Goal: Find specific page/section: Find specific page/section

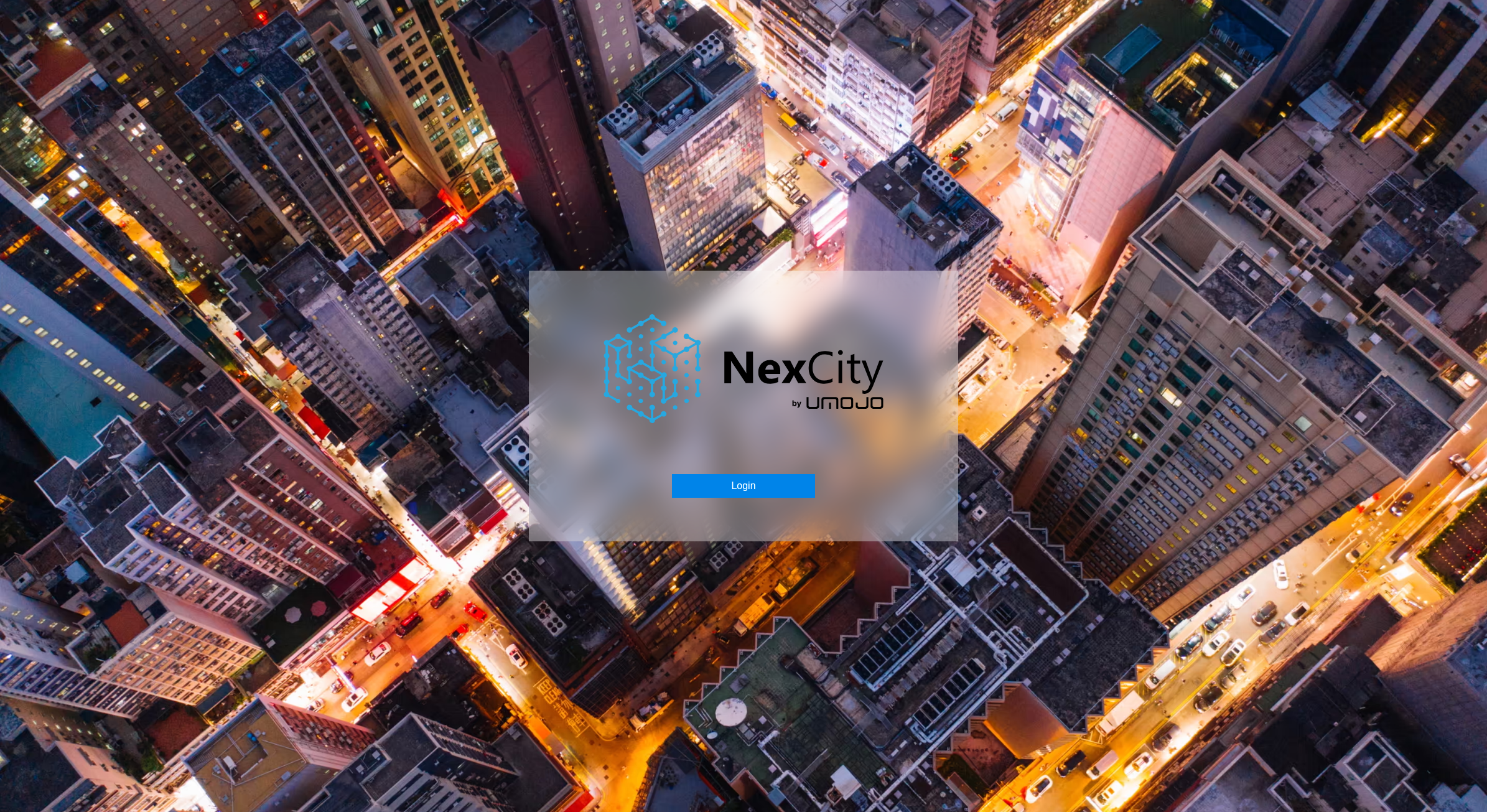
click at [720, 486] on button "Login" at bounding box center [744, 486] width 143 height 24
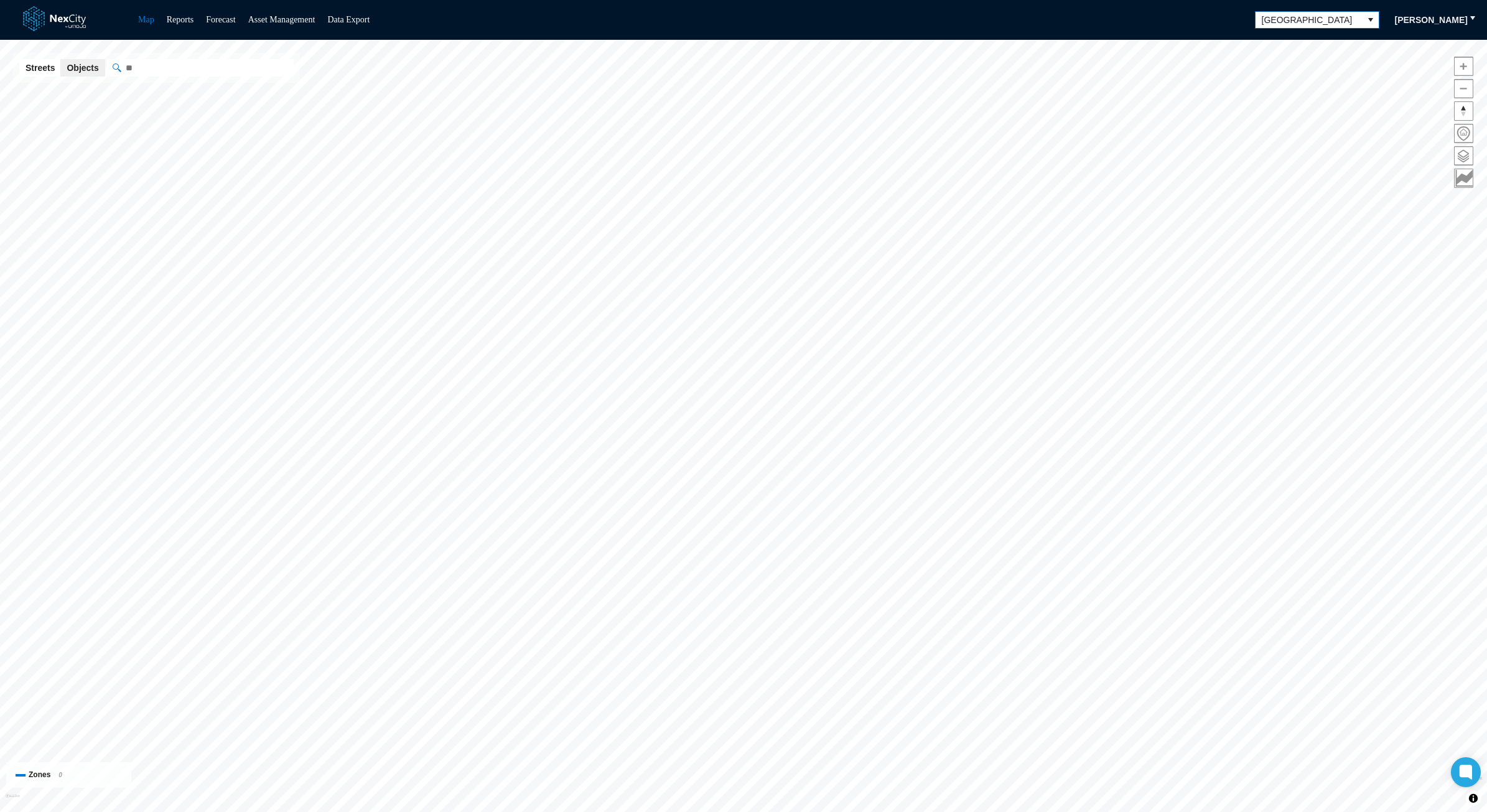
click at [1368, 20] on button "select" at bounding box center [1371, 20] width 17 height 17
click at [1278, 145] on span "[GEOGRAPHIC_DATA][PERSON_NAME]" at bounding box center [1321, 152] width 112 height 25
click at [1468, 154] on span at bounding box center [1463, 155] width 18 height 18
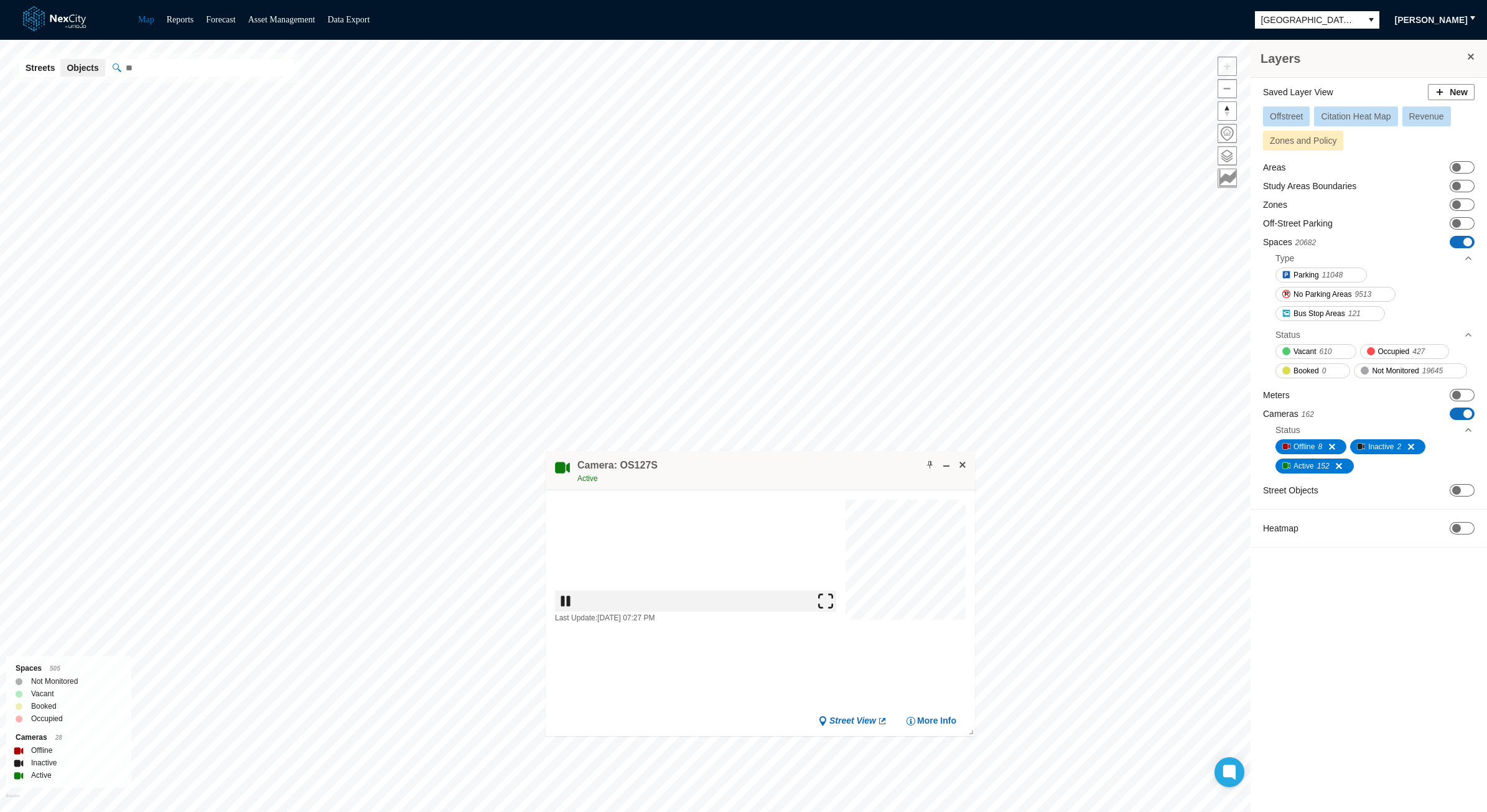
drag, startPoint x: 372, startPoint y: 378, endPoint x: 765, endPoint y: 465, distance: 402.5
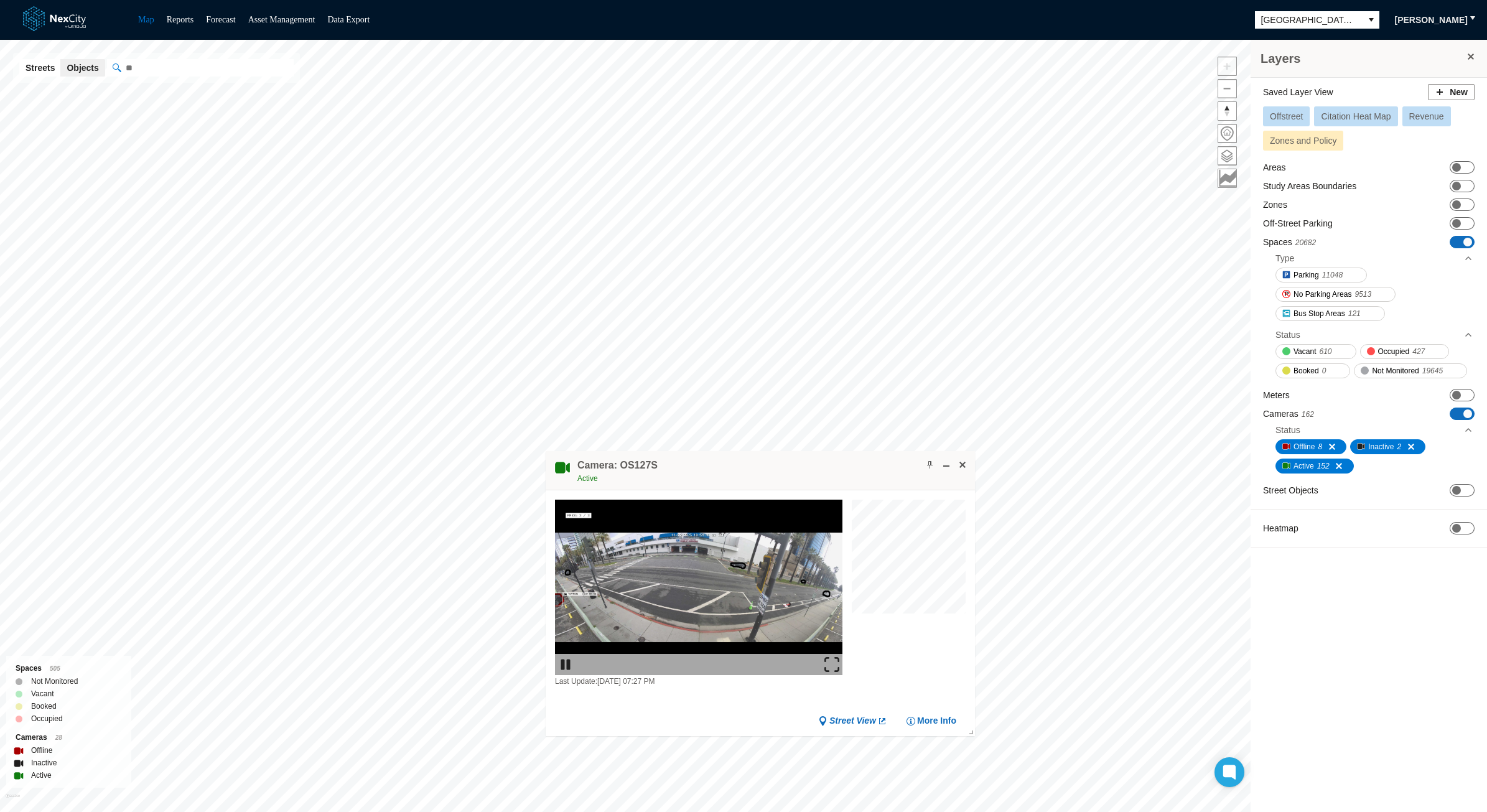
click at [765, 465] on div "Camera: OS127S Active" at bounding box center [761, 470] width 429 height 39
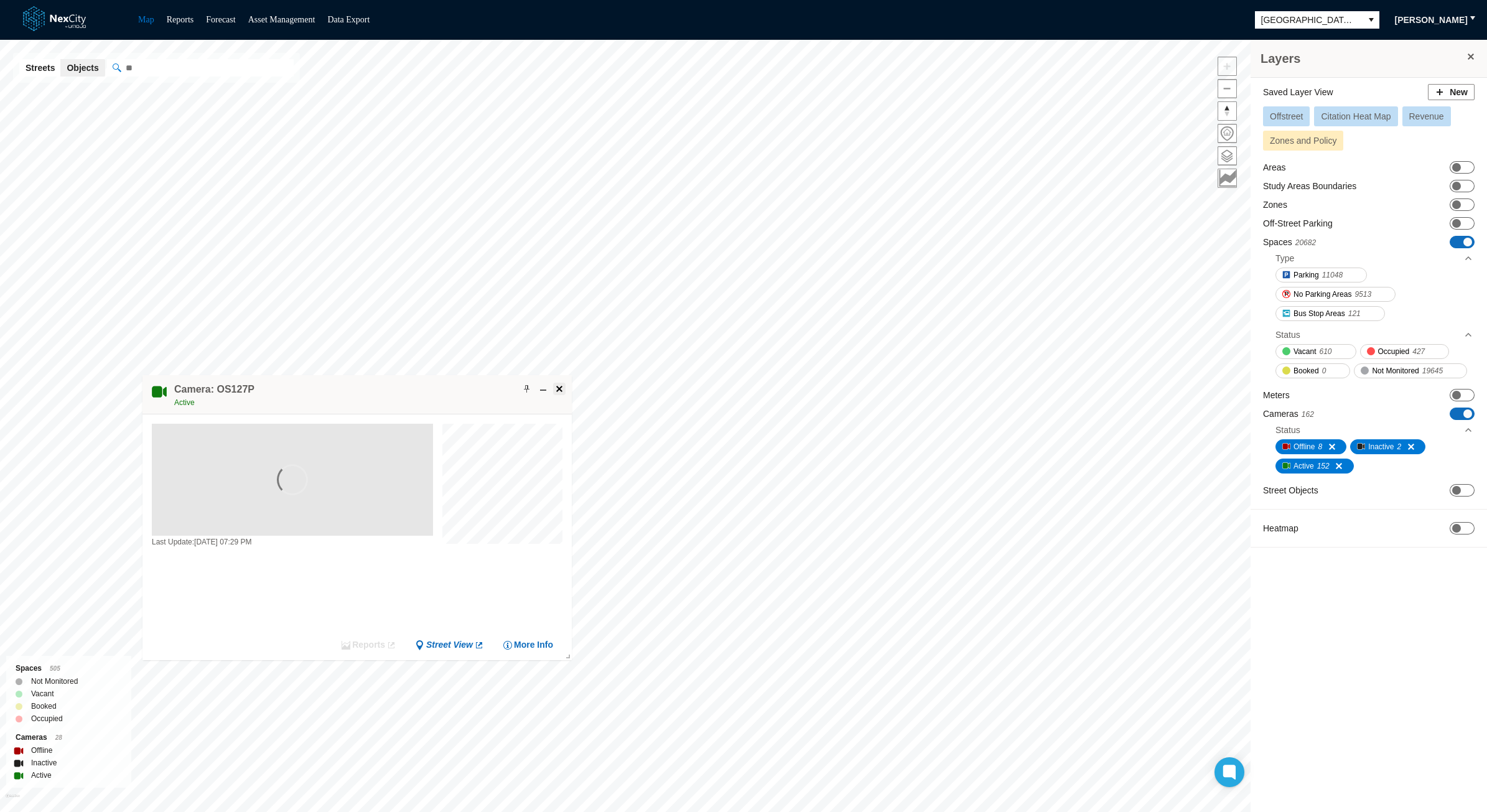
click at [557, 388] on span at bounding box center [559, 389] width 10 height 10
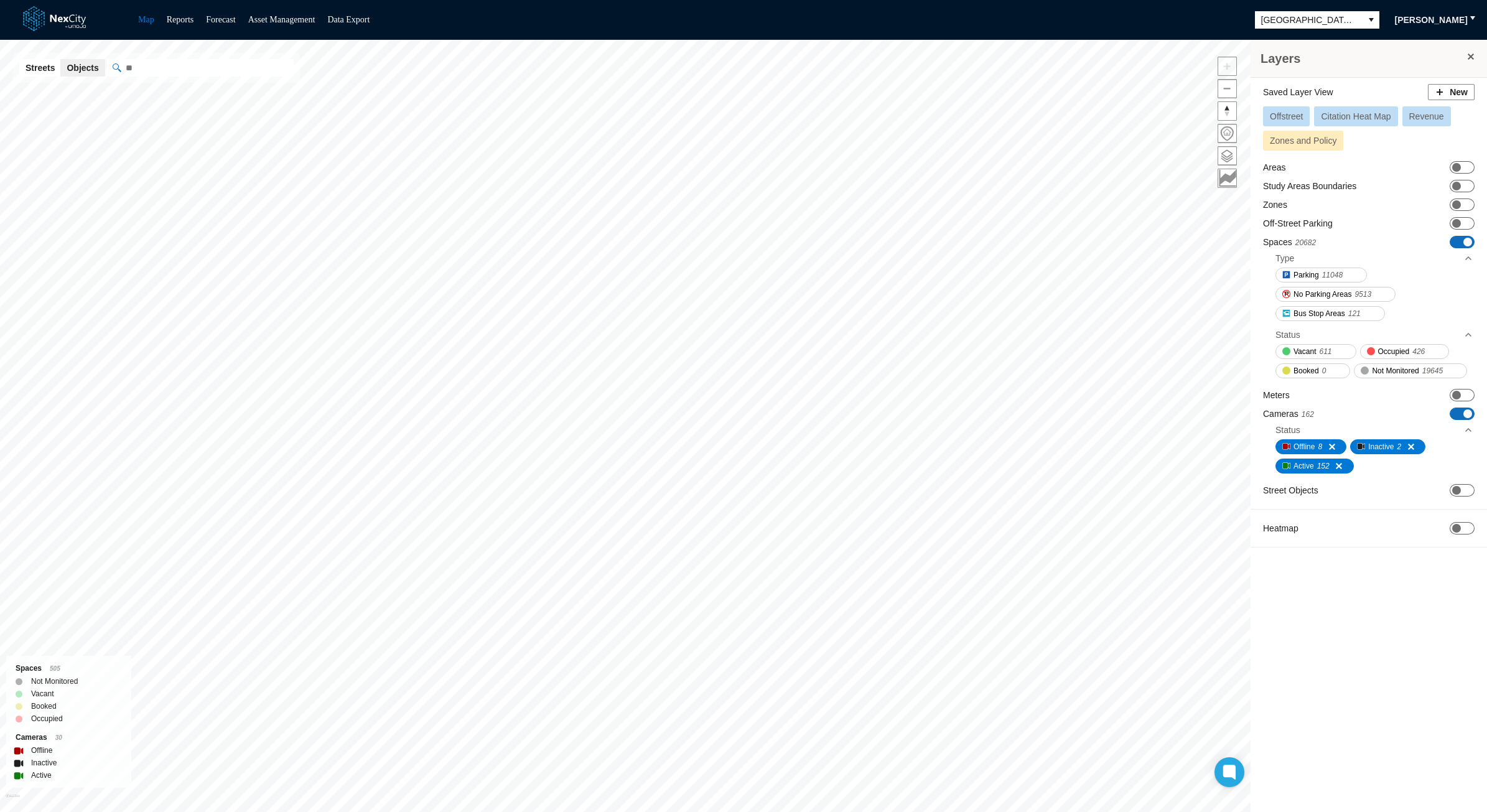
click at [1467, 409] on span at bounding box center [1468, 413] width 9 height 9
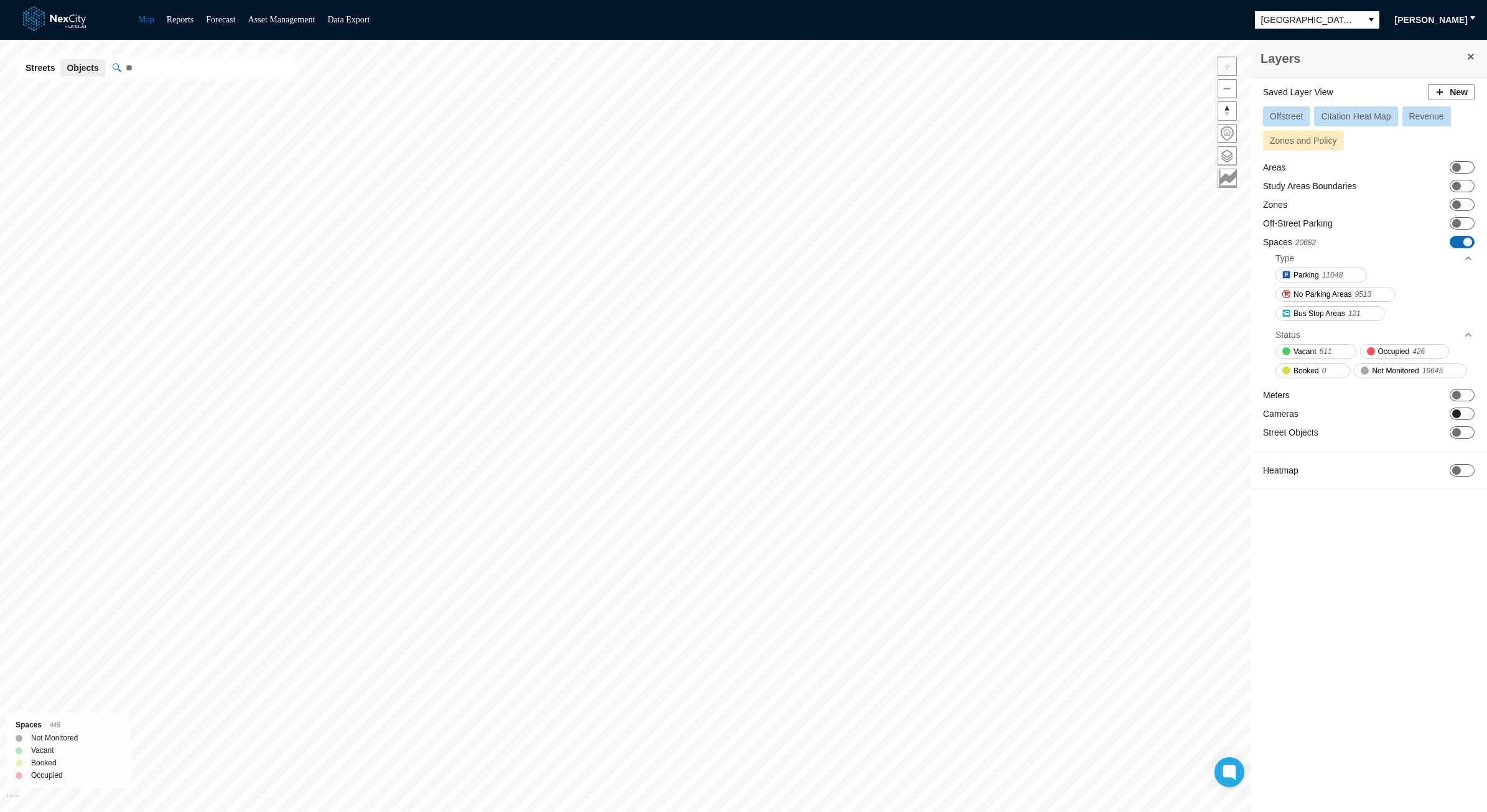
click at [1456, 409] on span at bounding box center [1457, 413] width 9 height 9
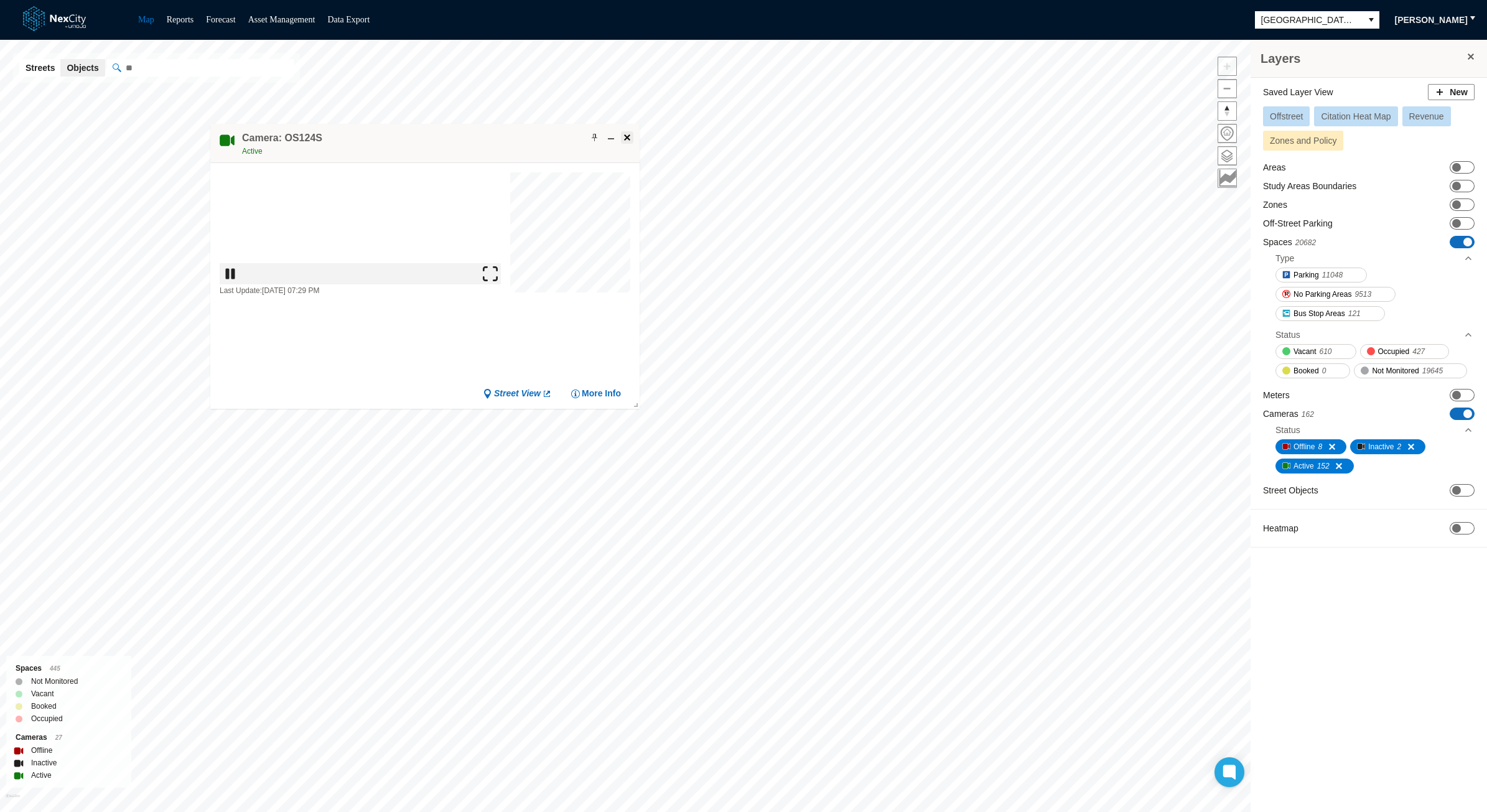
click at [626, 137] on span at bounding box center [627, 137] width 10 height 10
